Goal: Transaction & Acquisition: Subscribe to service/newsletter

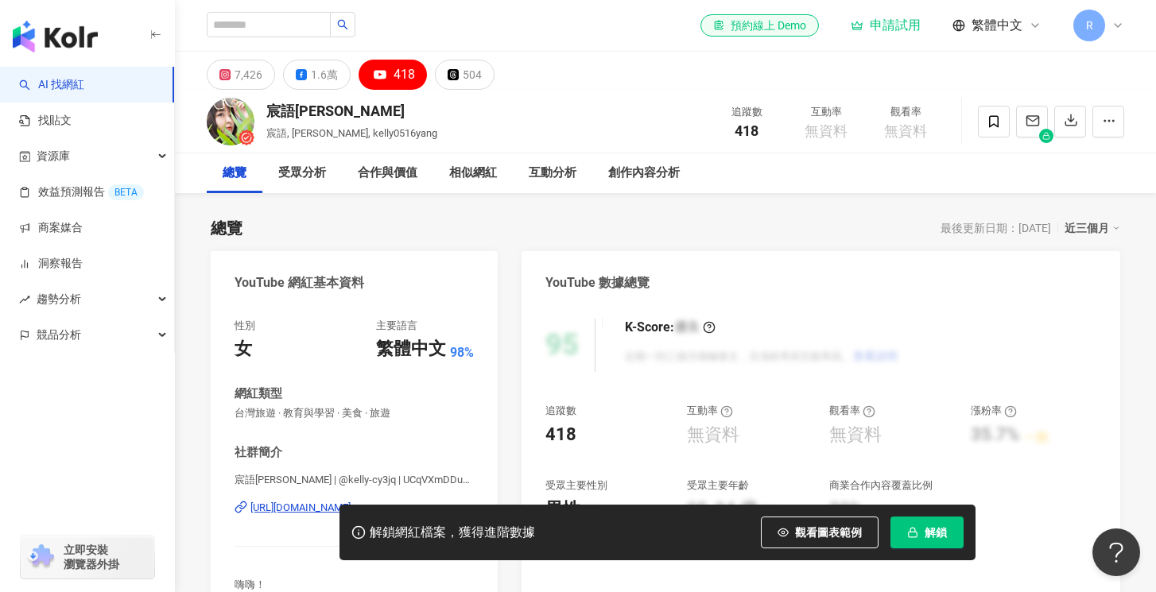
click at [72, 37] on img "button" at bounding box center [55, 37] width 85 height 32
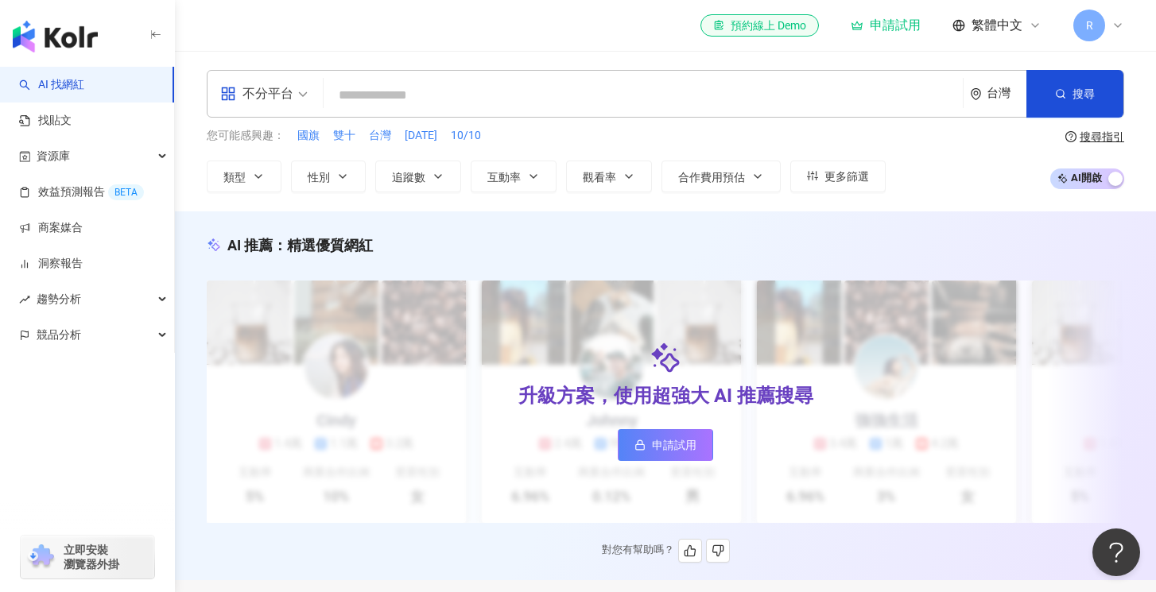
click at [671, 451] on span "申請試用" at bounding box center [674, 445] width 45 height 13
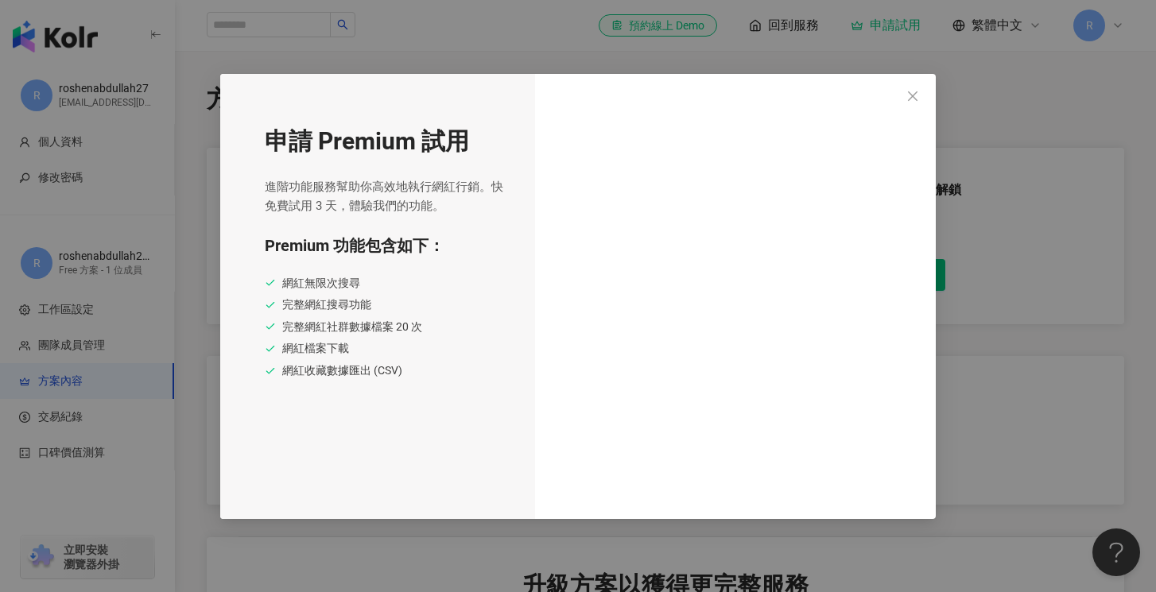
drag, startPoint x: 918, startPoint y: 95, endPoint x: 1031, endPoint y: 61, distance: 118.0
click at [918, 95] on icon "close" at bounding box center [912, 96] width 13 height 13
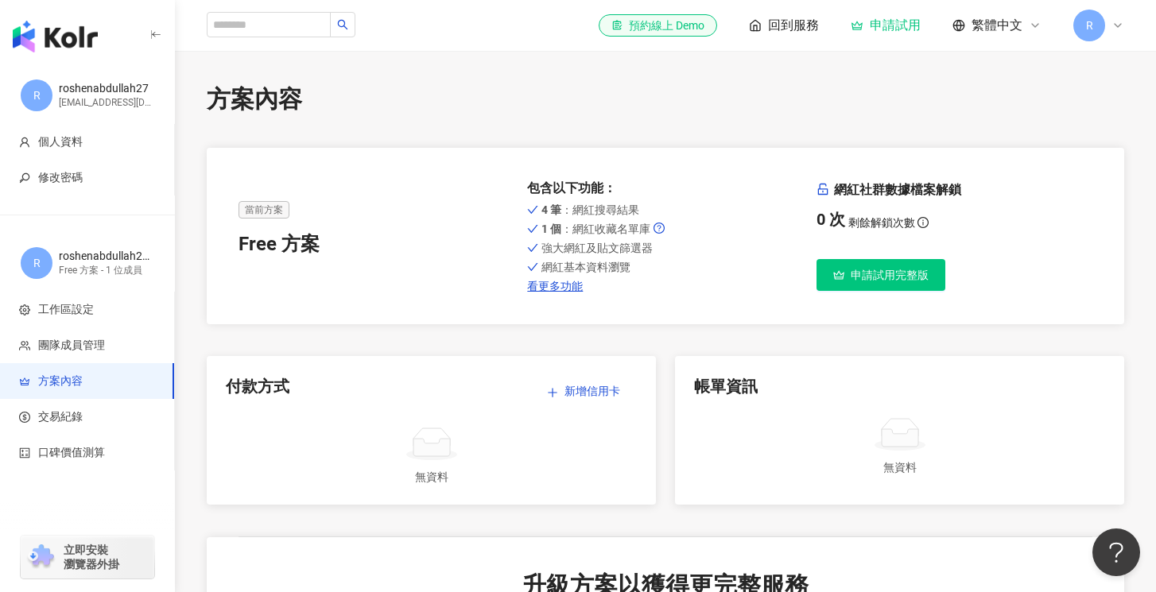
click at [1077, 33] on span "R" at bounding box center [1089, 26] width 32 height 32
click at [542, 94] on div "方案內容" at bounding box center [666, 99] width 918 height 33
